Goal: Transaction & Acquisition: Purchase product/service

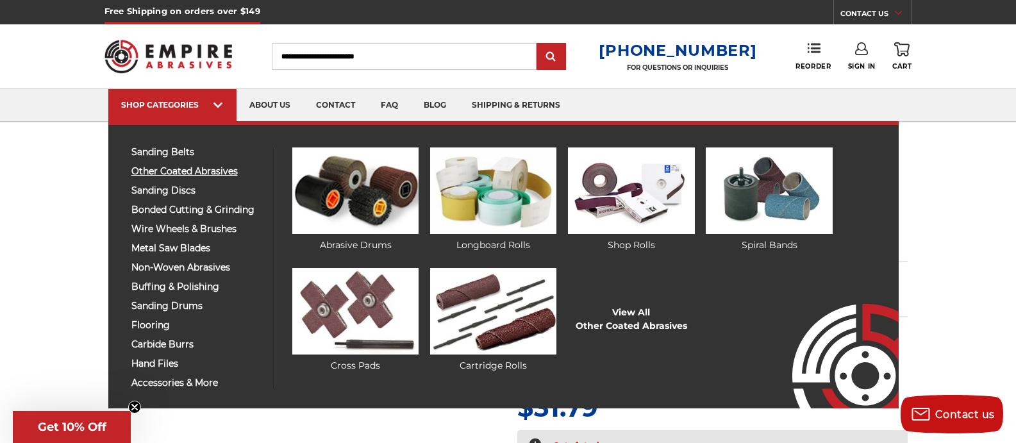
click at [208, 171] on span "other coated abrasives" at bounding box center [197, 172] width 133 height 10
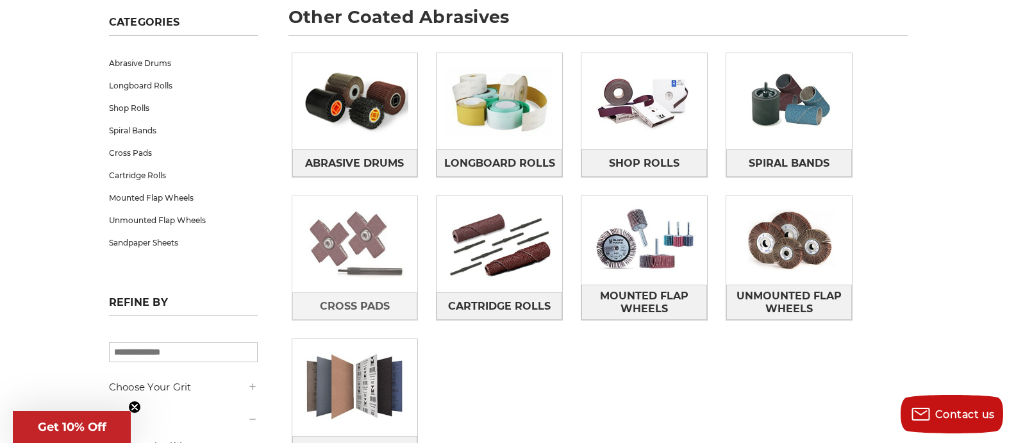
scroll to position [257, 0]
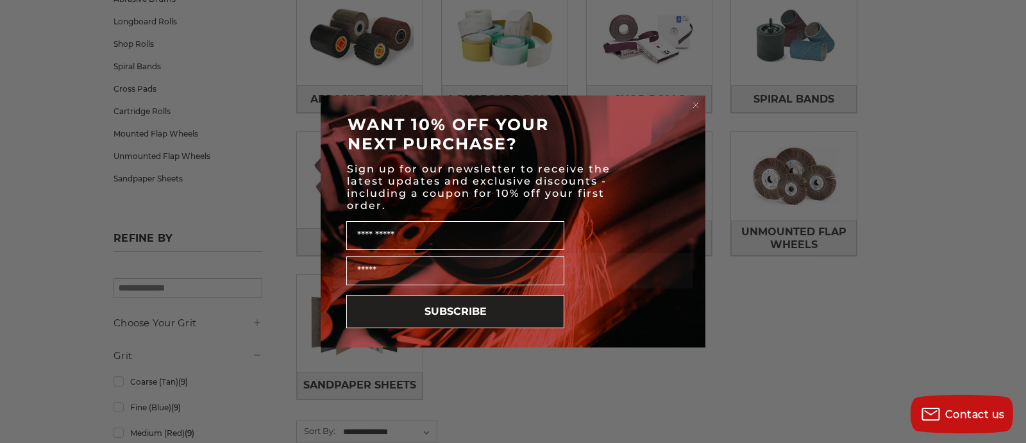
click at [693, 102] on circle "Close dialog" at bounding box center [696, 105] width 12 height 12
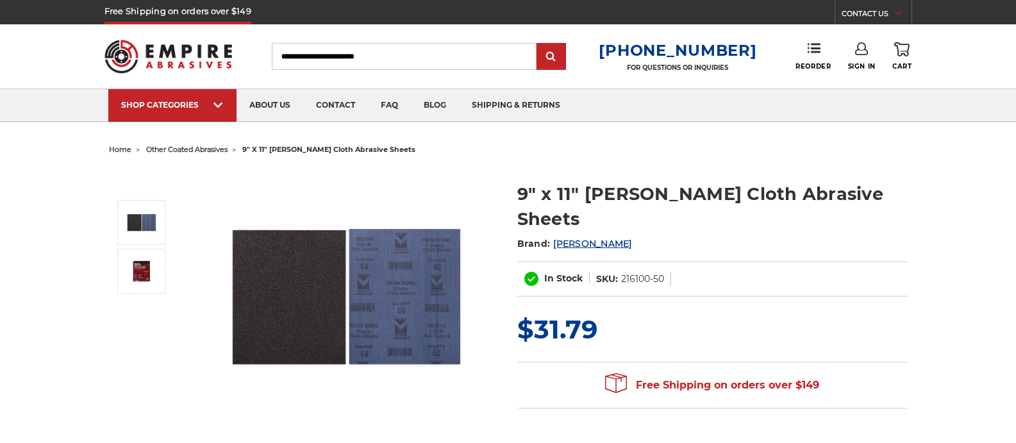
select select
